Goal: Task Accomplishment & Management: Use online tool/utility

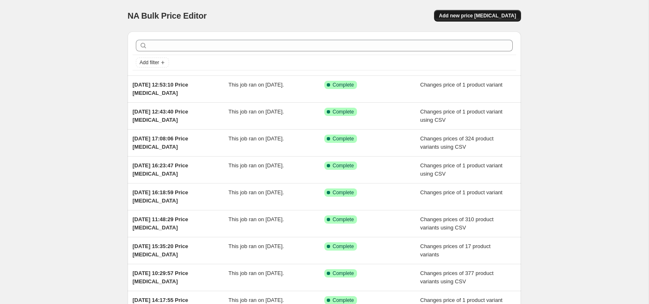
click at [486, 17] on span "Add new price change job" at bounding box center [477, 15] width 77 height 7
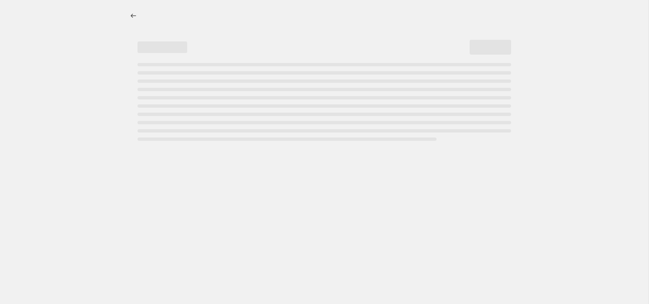
select select "percentage"
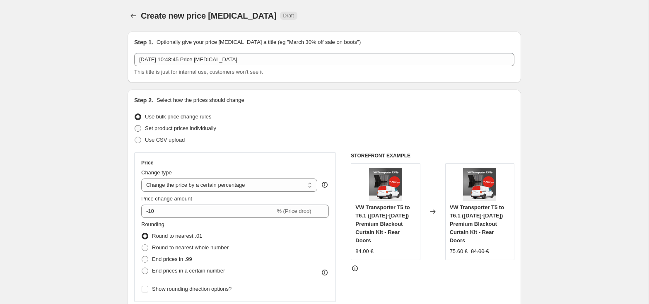
click at [203, 128] on span "Set product prices individually" at bounding box center [180, 128] width 71 height 6
click at [135, 126] on input "Set product prices individually" at bounding box center [135, 125] width 0 height 0
radio input "true"
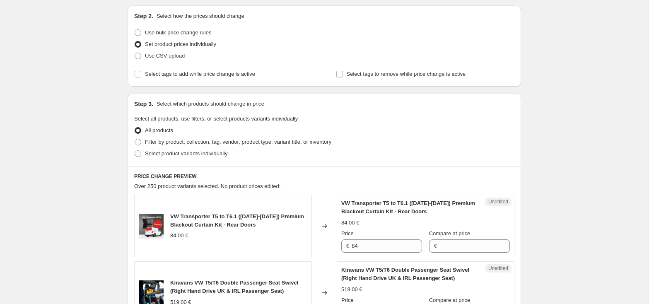
scroll to position [87, 0]
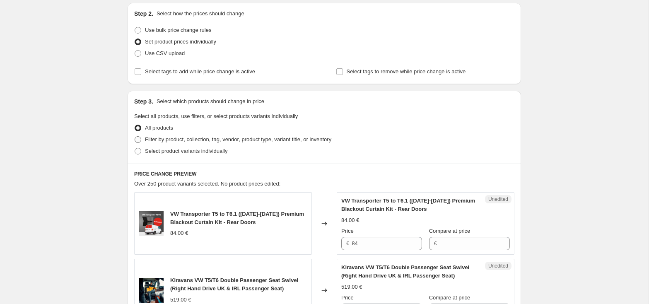
click at [206, 141] on span "Filter by product, collection, tag, vendor, product type, variant title, or inv…" at bounding box center [238, 139] width 186 height 6
click at [135, 137] on input "Filter by product, collection, tag, vendor, product type, variant title, or inv…" at bounding box center [135, 136] width 0 height 0
radio input "true"
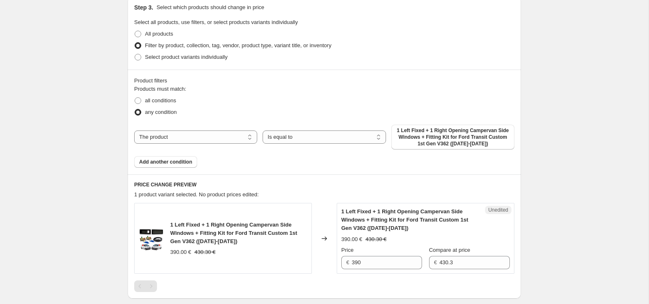
scroll to position [183, 0]
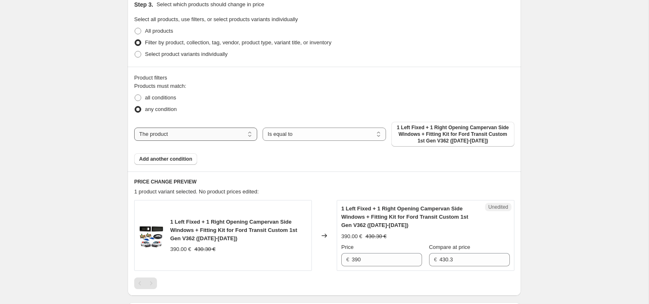
click at [242, 139] on select "The product The product's collection The product's tag The product's vendor The…" at bounding box center [195, 134] width 123 height 13
click at [290, 180] on div "PRICE CHANGE PREVIEW 1 product variant selected. No product prices edited: 1 Le…" at bounding box center [325, 233] width 394 height 124
click at [186, 56] on span "Select product variants individually" at bounding box center [186, 54] width 82 height 6
click at [135, 51] on input "Select product variants individually" at bounding box center [135, 51] width 0 height 0
radio input "true"
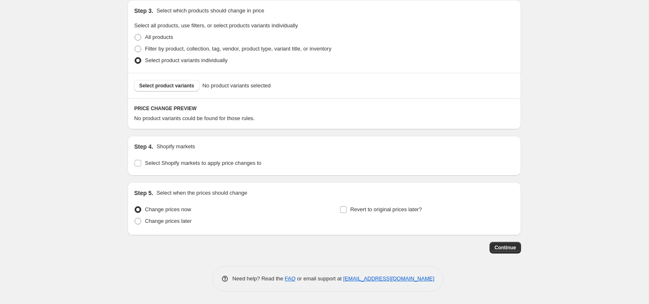
scroll to position [180, 0]
click at [186, 85] on span "Select product variants" at bounding box center [166, 85] width 55 height 7
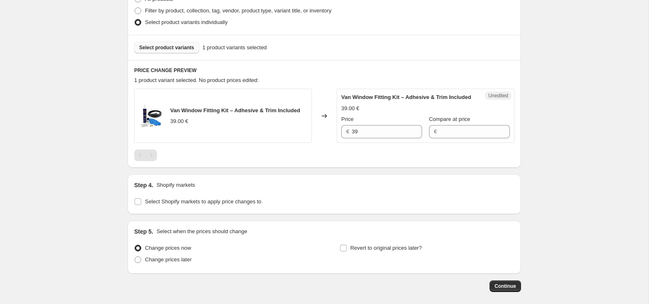
scroll to position [216, 0]
click at [139, 204] on input "Select Shopify markets to apply price changes to" at bounding box center [138, 201] width 7 height 7
checkbox input "true"
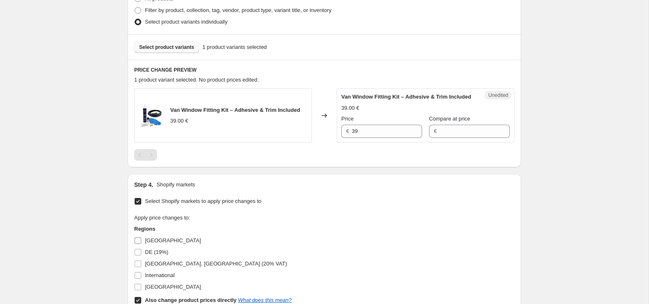
click at [139, 240] on input "Andorra" at bounding box center [138, 240] width 7 height 7
checkbox input "true"
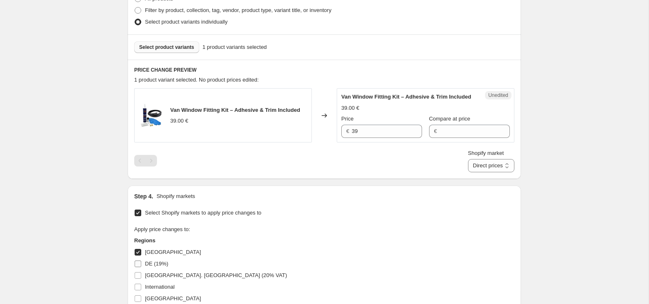
click at [138, 261] on label "DE (19%)" at bounding box center [151, 264] width 34 height 12
click at [138, 261] on input "DE (19%)" at bounding box center [138, 264] width 7 height 7
checkbox input "true"
click at [139, 277] on input "FRANCE. AUSTRIA (20% VAT)" at bounding box center [138, 275] width 7 height 7
checkbox input "true"
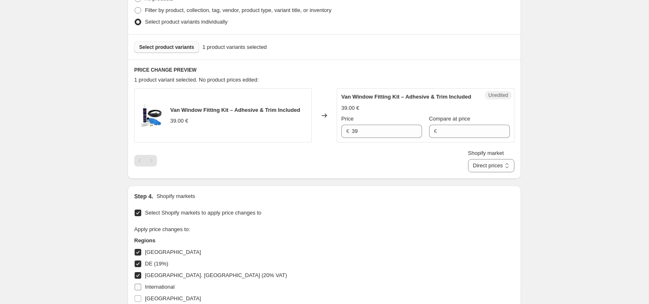
click at [138, 290] on input "International" at bounding box center [138, 287] width 7 height 7
checkbox input "true"
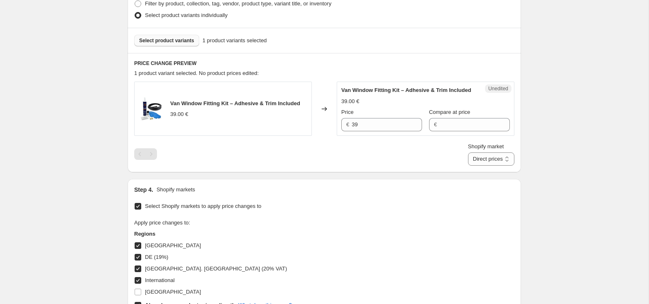
scroll to position [223, 0]
click at [138, 292] on input "Netherlands" at bounding box center [138, 291] width 7 height 7
checkbox input "true"
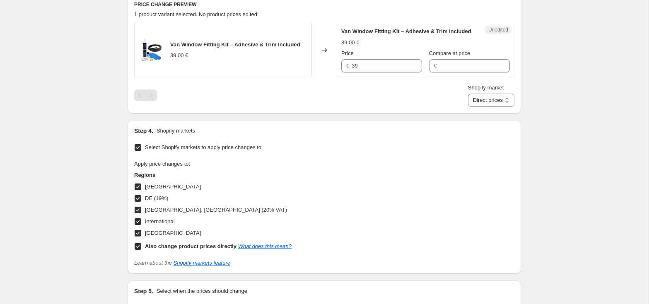
scroll to position [268, 0]
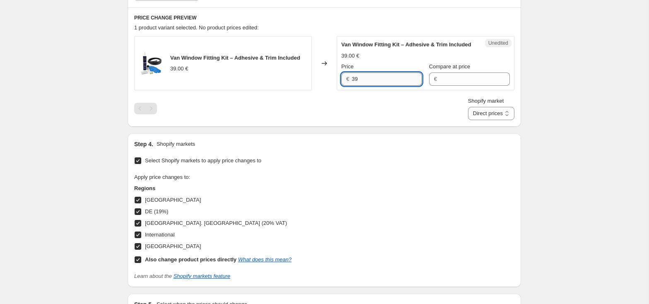
click at [374, 82] on input "39" at bounding box center [387, 78] width 70 height 13
type input "45"
click at [449, 82] on input "Compare at price" at bounding box center [474, 78] width 70 height 13
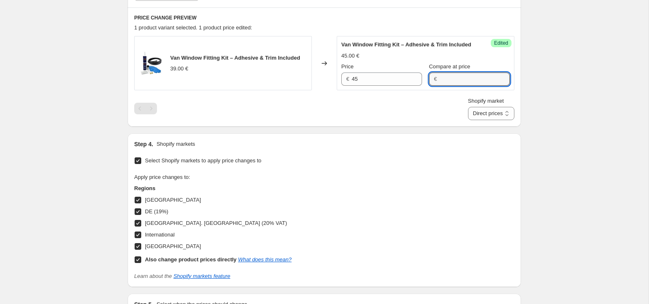
scroll to position [278, 0]
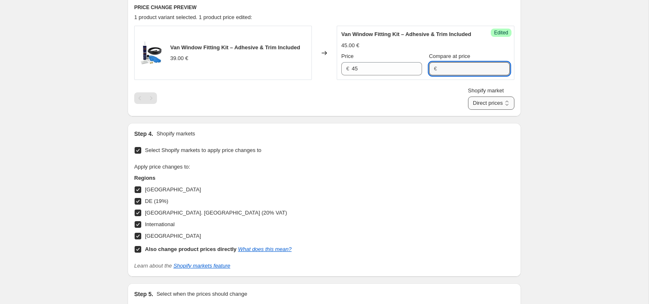
click at [475, 106] on select "Direct prices Andorra DE (19%) FRANCE. AUSTRIA (20% VAT) International Netherla…" at bounding box center [491, 103] width 46 height 13
click at [410, 110] on div "Shopify market Direct prices Andorra DE (19%) FRANCE. AUSTRIA (20% VAT) Interna…" at bounding box center [324, 98] width 380 height 23
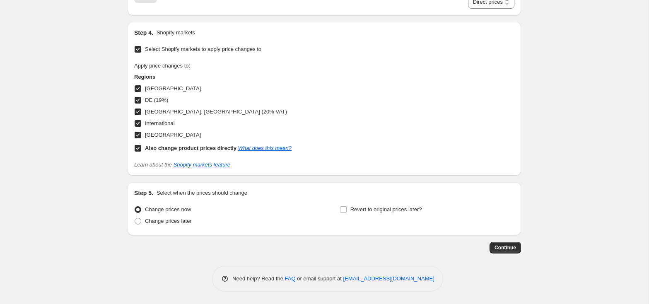
scroll to position [384, 0]
click at [509, 246] on span "Continue" at bounding box center [506, 247] width 22 height 7
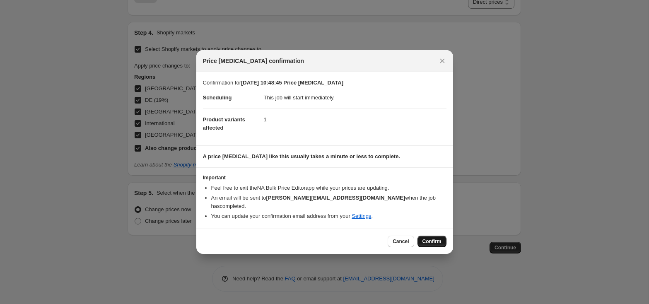
click at [437, 238] on span "Confirm" at bounding box center [432, 241] width 19 height 7
